Goal: Book appointment/travel/reservation

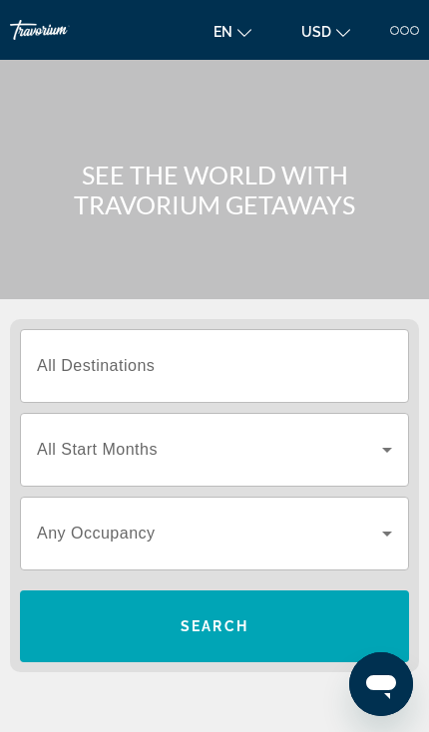
click at [350, 355] on input "Destination All Destinations" at bounding box center [214, 367] width 355 height 24
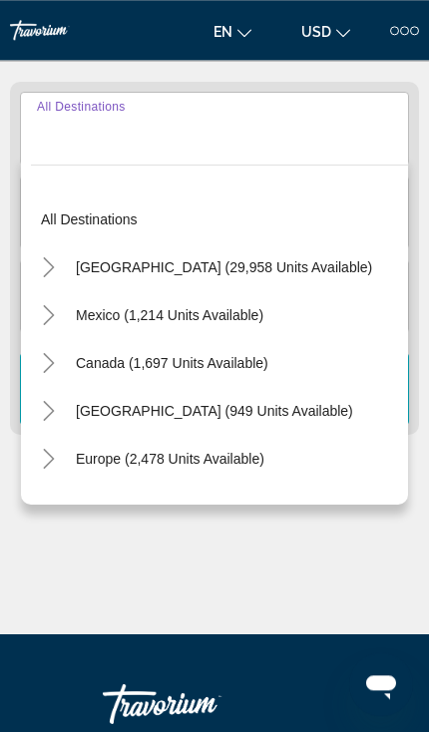
scroll to position [249, 0]
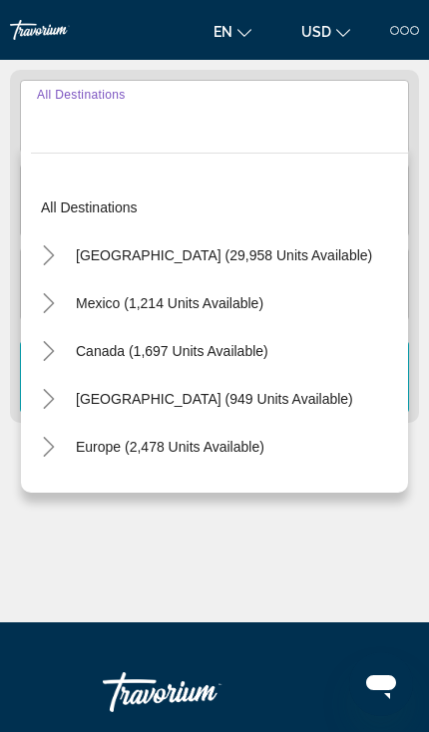
click at [42, 265] on mat-icon "Toggle United States (29,958 units available)" at bounding box center [48, 255] width 35 height 35
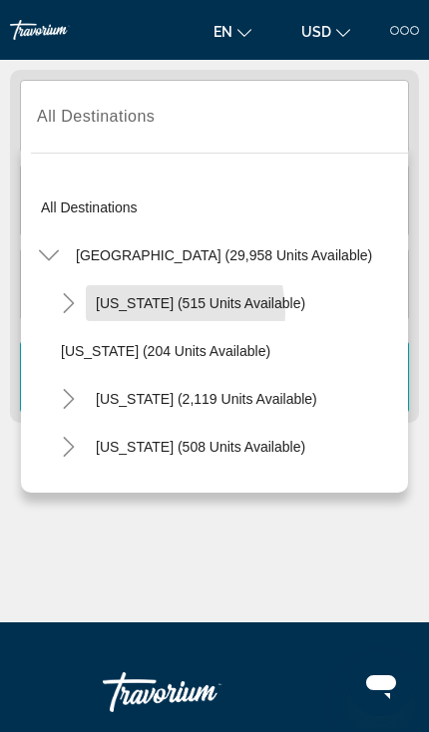
click at [142, 313] on span "Search widget" at bounding box center [200, 303] width 229 height 48
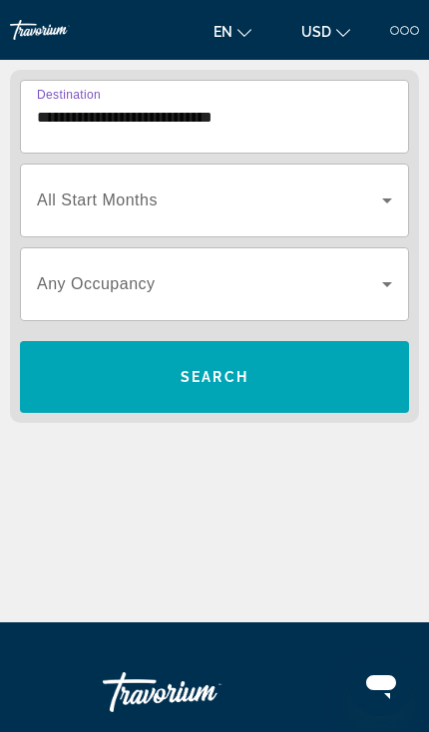
click at [231, 123] on input "**********" at bounding box center [214, 118] width 355 height 24
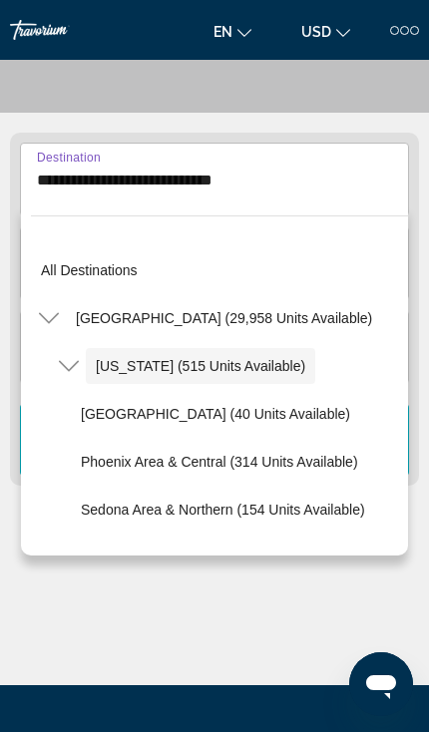
click at [72, 366] on icon "Toggle Arizona (515 units available)" at bounding box center [69, 366] width 20 height 20
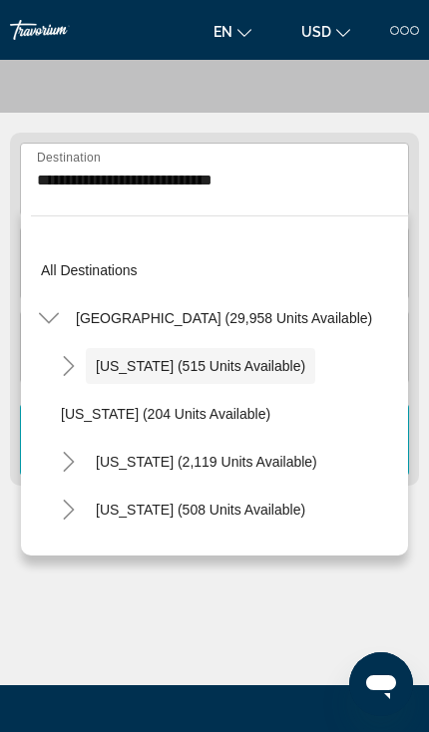
click at [71, 374] on icon "Toggle Arizona (515 units available)" at bounding box center [69, 366] width 20 height 20
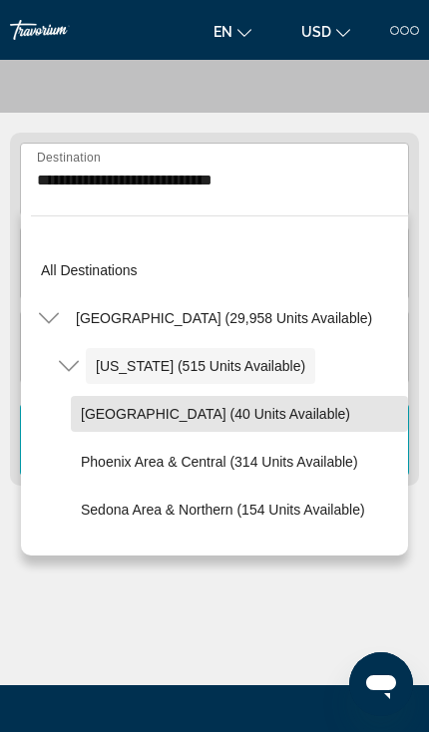
click at [260, 412] on span "[GEOGRAPHIC_DATA] (40 units available)" at bounding box center [215, 414] width 269 height 16
type input "**********"
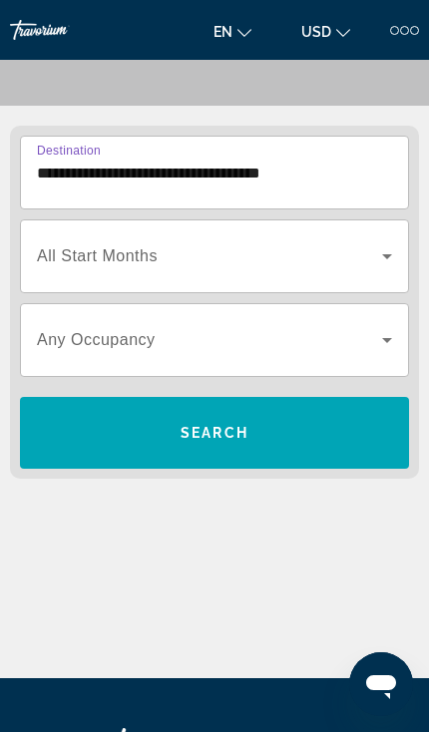
scroll to position [249, 0]
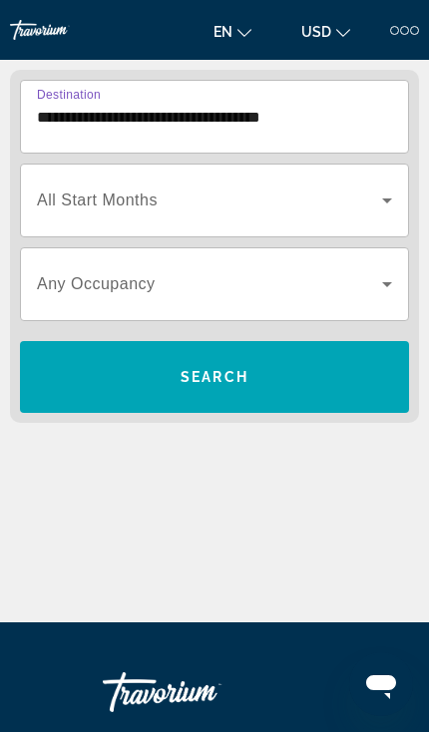
click at [299, 388] on span "Search widget" at bounding box center [214, 377] width 389 height 48
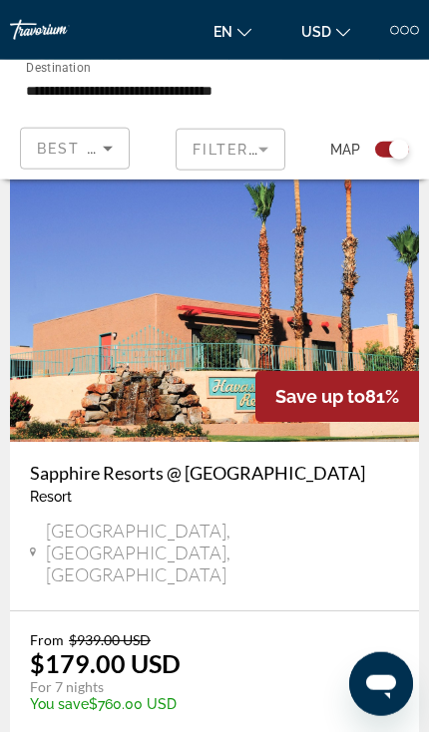
scroll to position [532, 0]
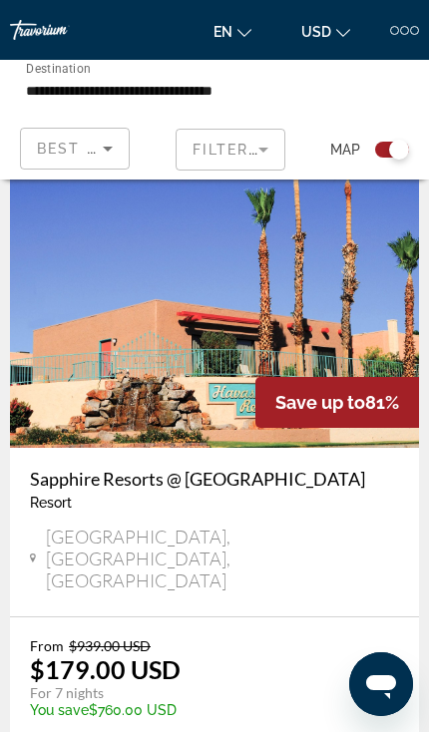
click at [270, 155] on mat-form-field "Filters" at bounding box center [231, 150] width 110 height 42
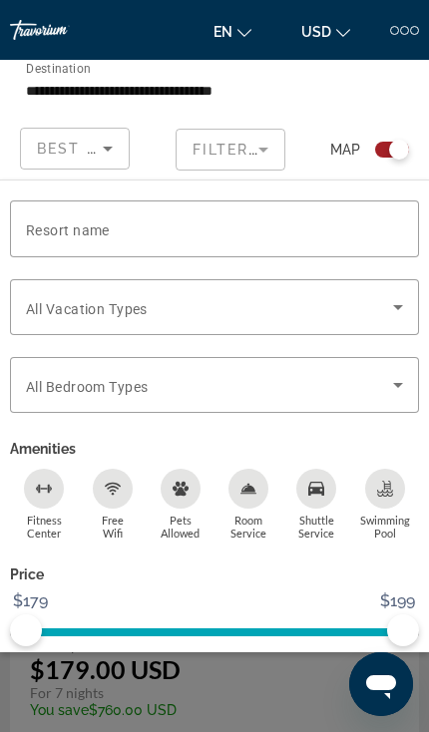
click at [115, 154] on icon "Sort by" at bounding box center [108, 149] width 24 height 24
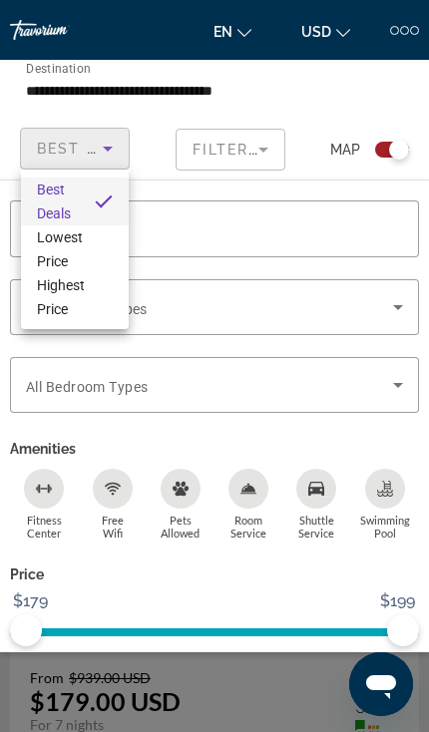
scroll to position [494, 0]
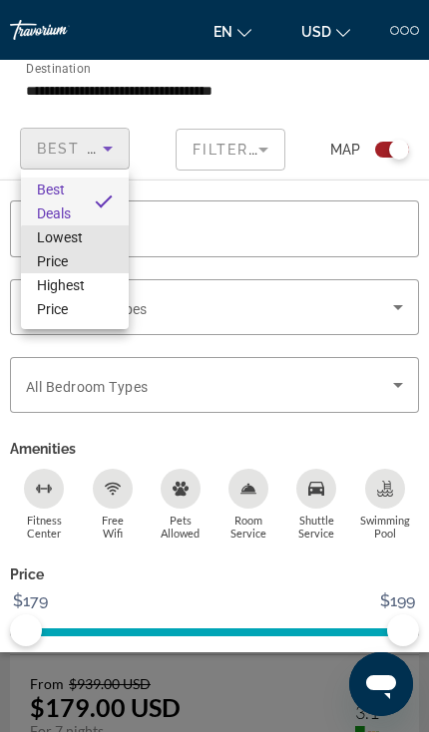
click at [91, 254] on span "Lowest Price" at bounding box center [75, 250] width 76 height 48
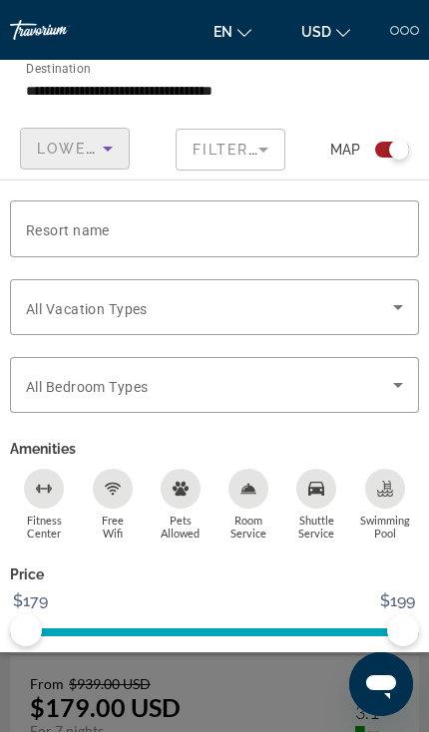
click at [245, 696] on span "Search widget" at bounding box center [268, 686] width 164 height 48
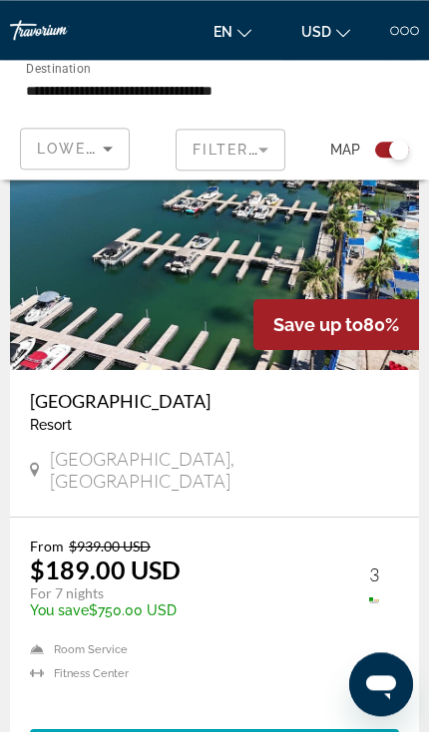
scroll to position [1438, 0]
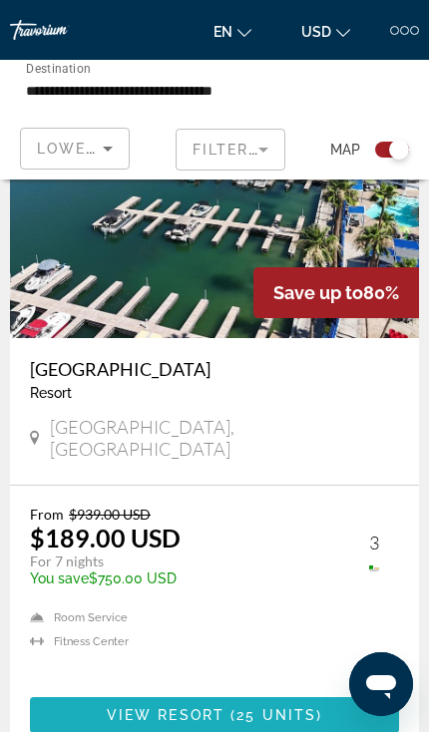
click at [275, 707] on span "25 units" at bounding box center [276, 715] width 80 height 16
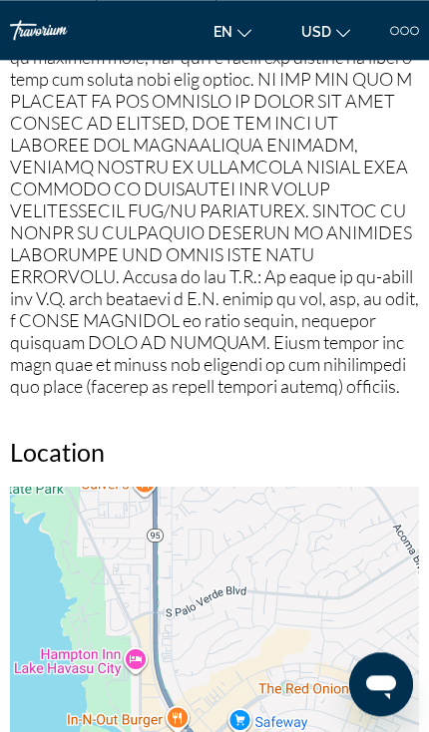
scroll to position [3283, 0]
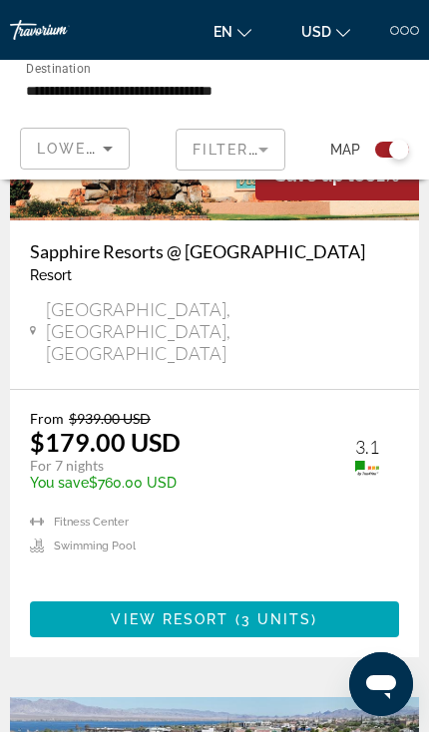
scroll to position [759, 0]
click at [248, 612] on span "3 units" at bounding box center [276, 620] width 71 height 16
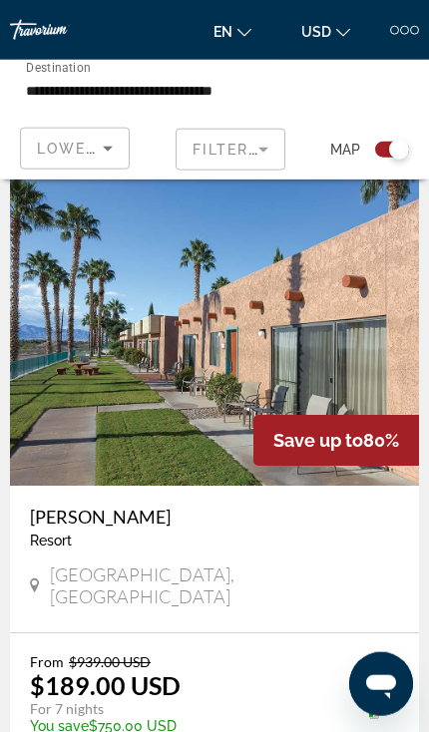
scroll to position [2065, 0]
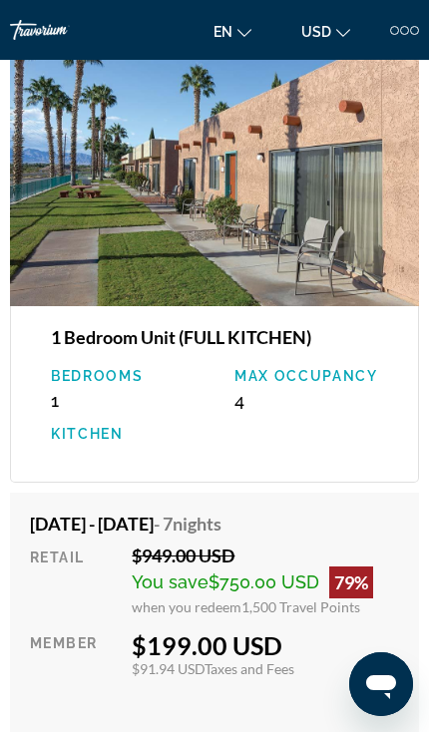
scroll to position [6876, 0]
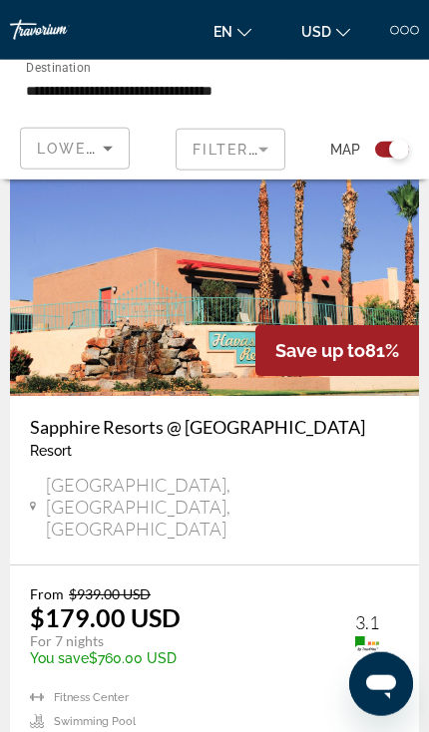
scroll to position [585, 0]
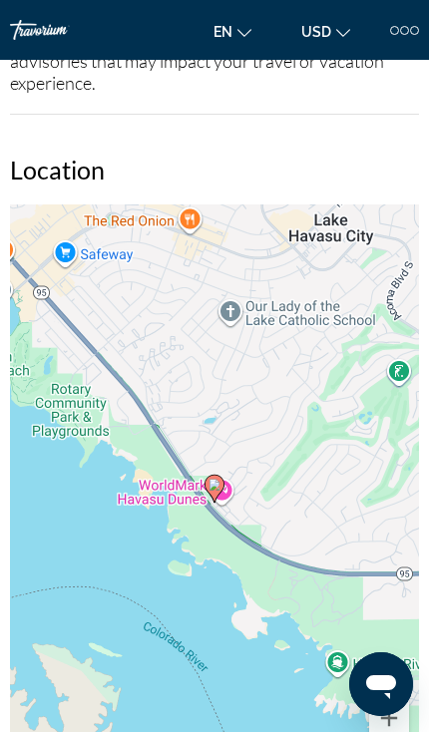
scroll to position [2584, 0]
